Goal: Task Accomplishment & Management: Manage account settings

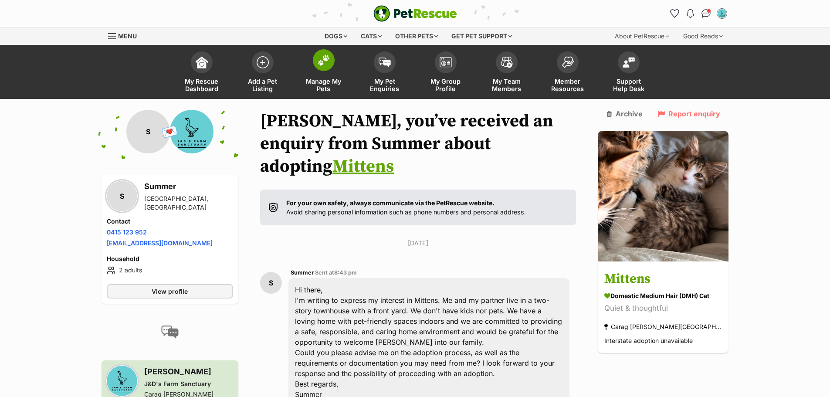
click at [319, 68] on span at bounding box center [324, 60] width 22 height 22
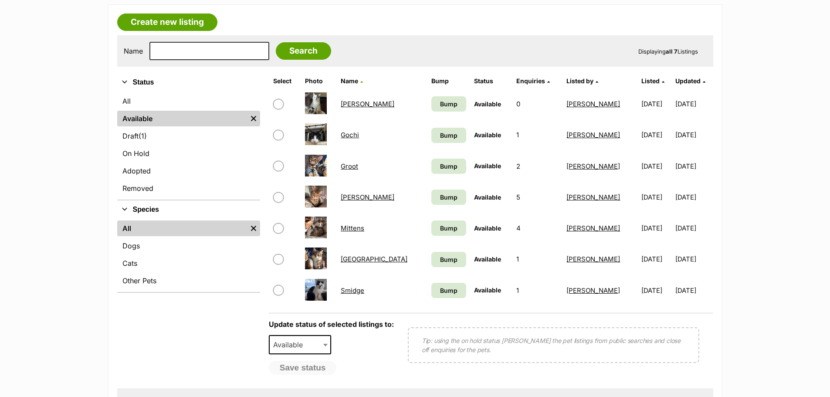
scroll to position [174, 0]
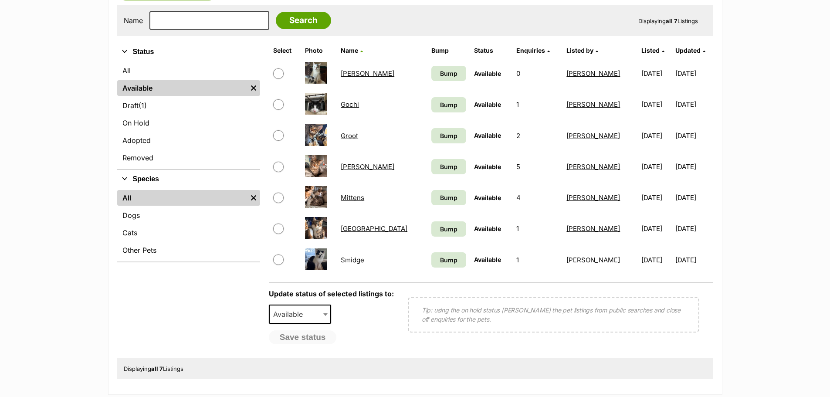
drag, startPoint x: 278, startPoint y: 163, endPoint x: 291, endPoint y: 166, distance: 13.8
click at [278, 163] on input "checkbox" at bounding box center [278, 167] width 10 height 10
checkbox input "true"
click at [313, 314] on span "Available" at bounding box center [300, 314] width 63 height 19
select select "rehomed"
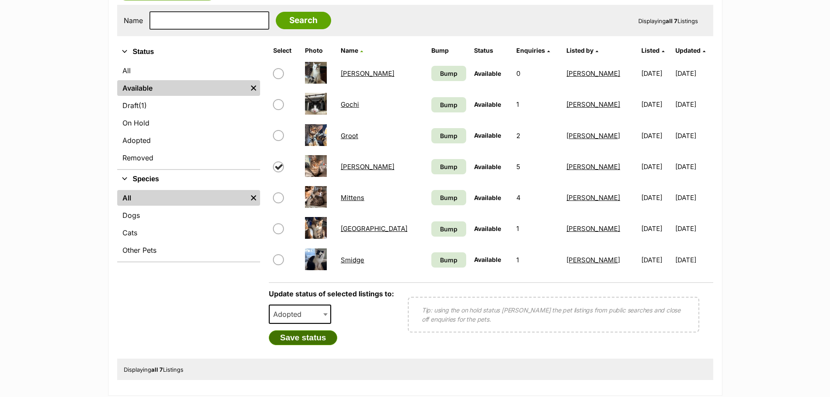
click at [303, 335] on button "Save status" at bounding box center [303, 337] width 69 height 15
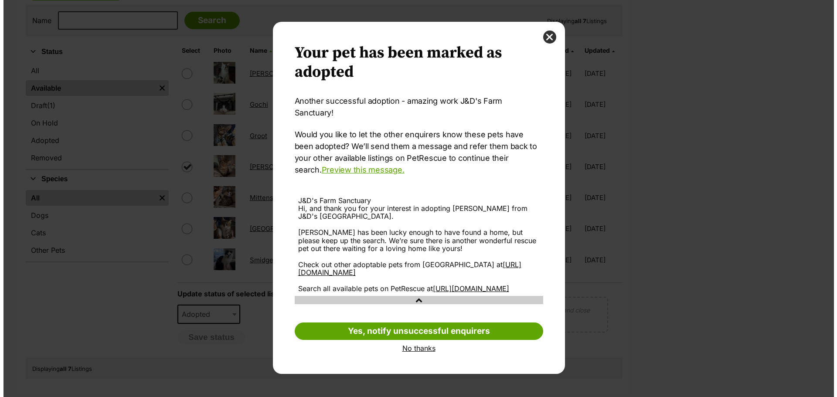
scroll to position [0, 0]
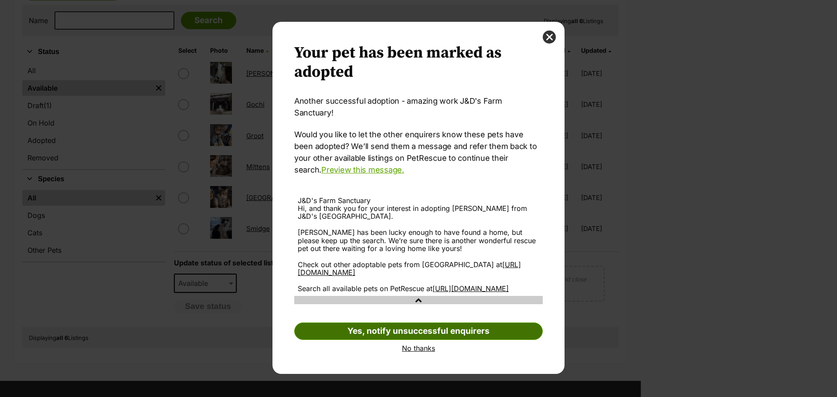
click at [428, 329] on link "Yes, notify unsuccessful enquirers" at bounding box center [418, 330] width 248 height 17
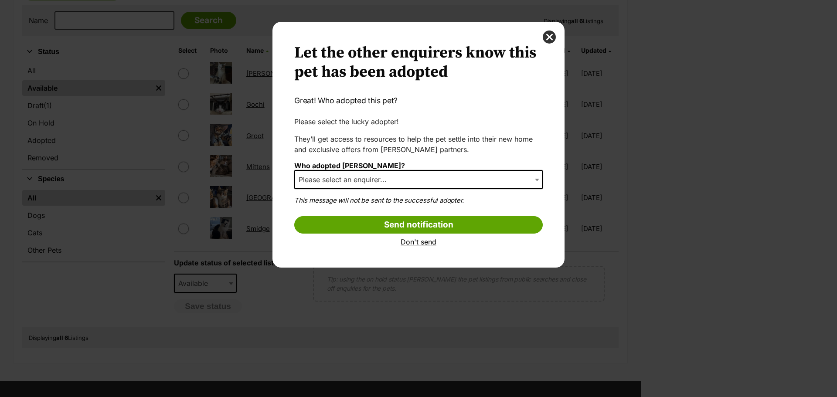
click at [536, 182] on span "Dialog Window - Close (Press escape to close)" at bounding box center [537, 179] width 9 height 19
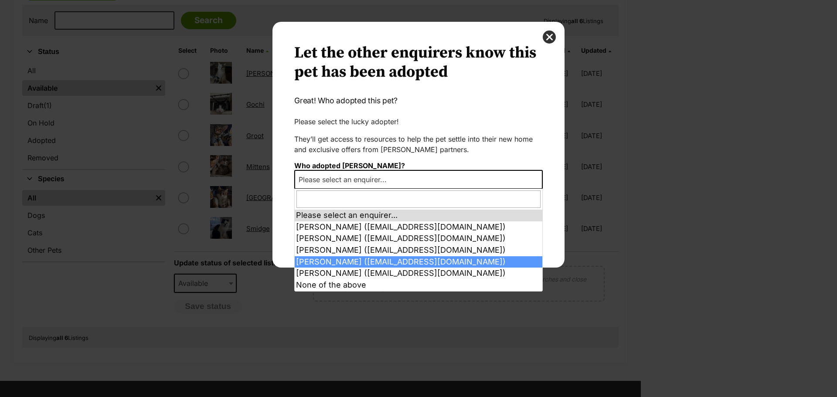
select select "2017315"
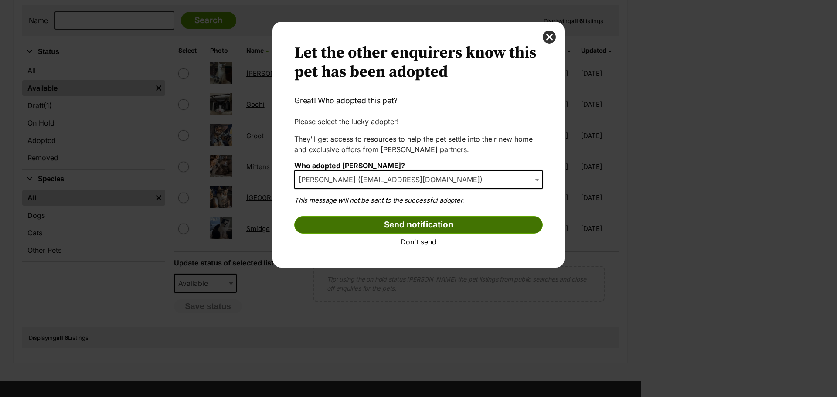
drag, startPoint x: 398, startPoint y: 222, endPoint x: 406, endPoint y: 223, distance: 7.9
click at [398, 222] on input "Send notification" at bounding box center [418, 224] width 248 height 17
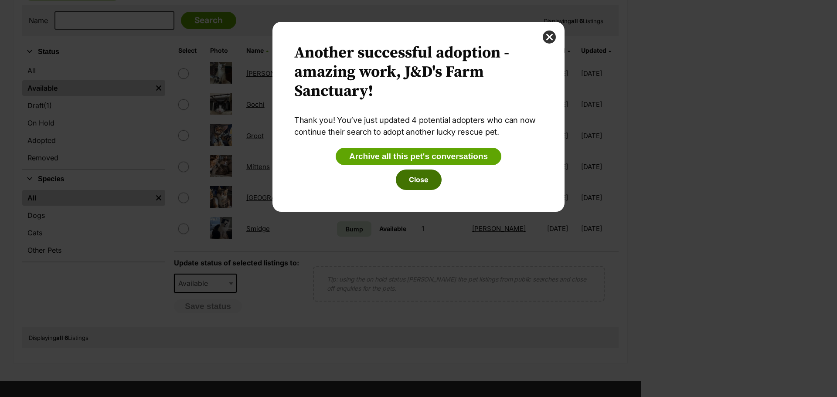
click at [435, 179] on button "Close" at bounding box center [419, 180] width 46 height 20
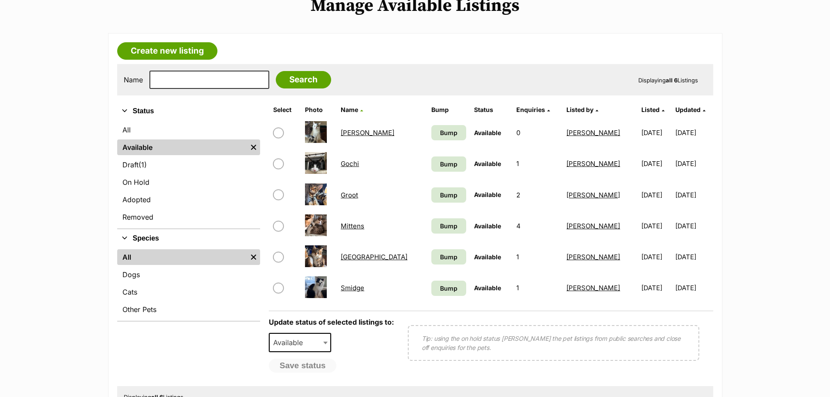
scroll to position [131, 0]
